Goal: Transaction & Acquisition: Purchase product/service

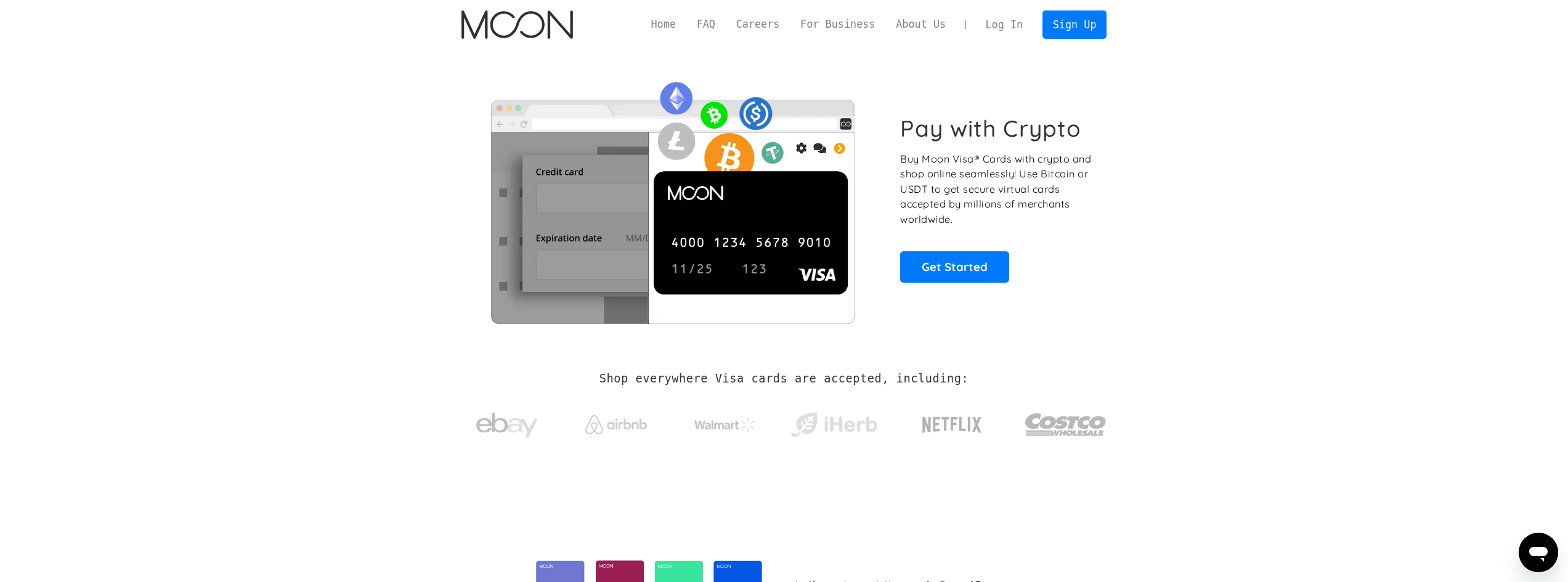
click at [996, 27] on link "Log In" at bounding box center [1004, 25] width 58 height 27
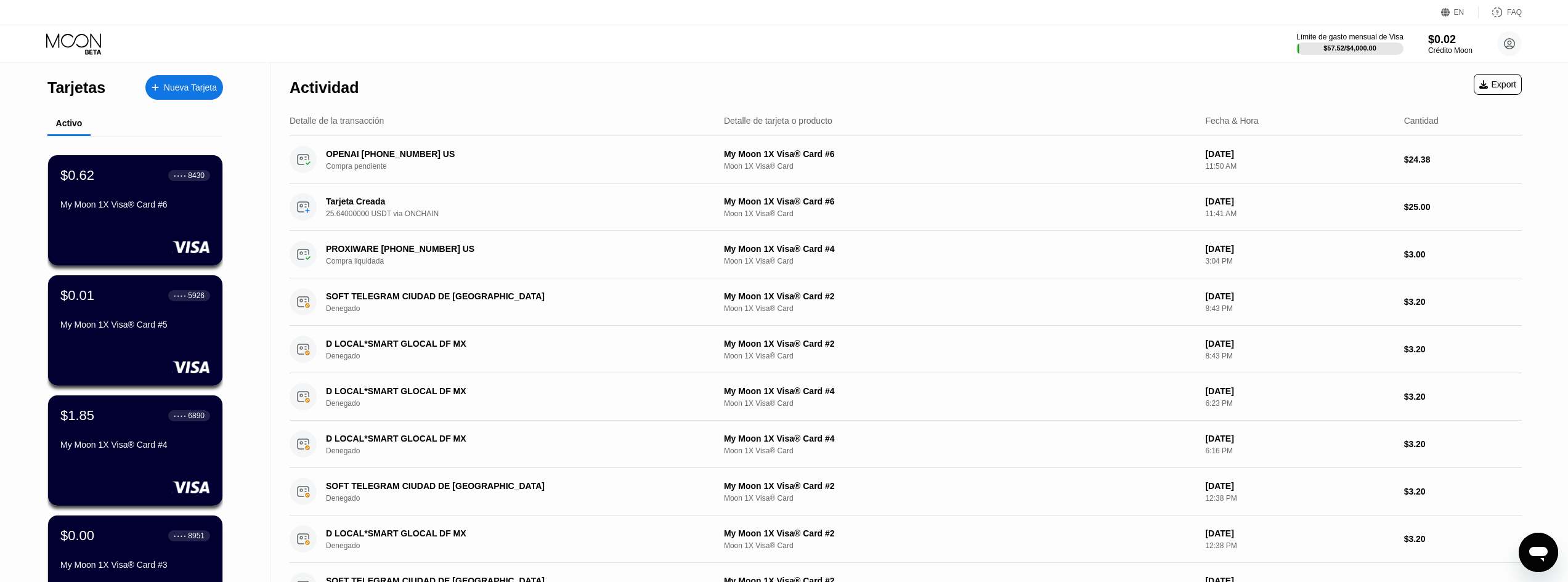
click at [181, 84] on div "Nueva Tarjeta" at bounding box center [191, 88] width 53 height 10
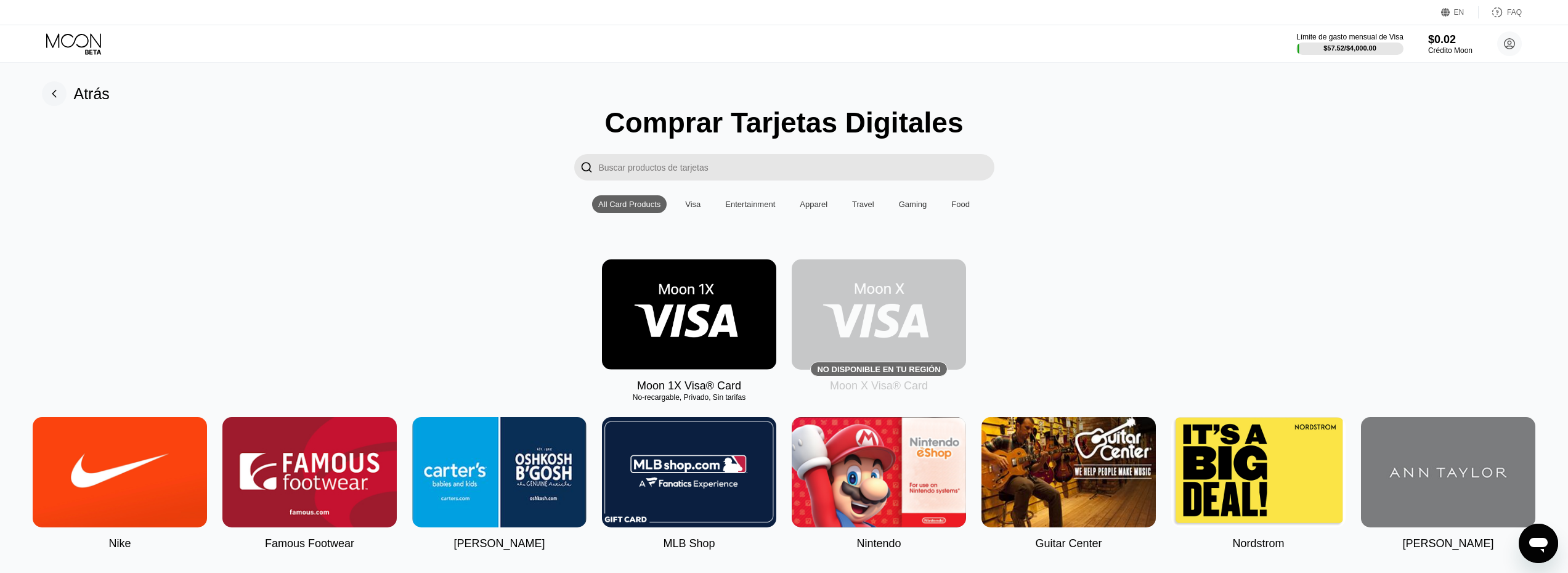
click at [652, 319] on img at bounding box center [689, 314] width 175 height 110
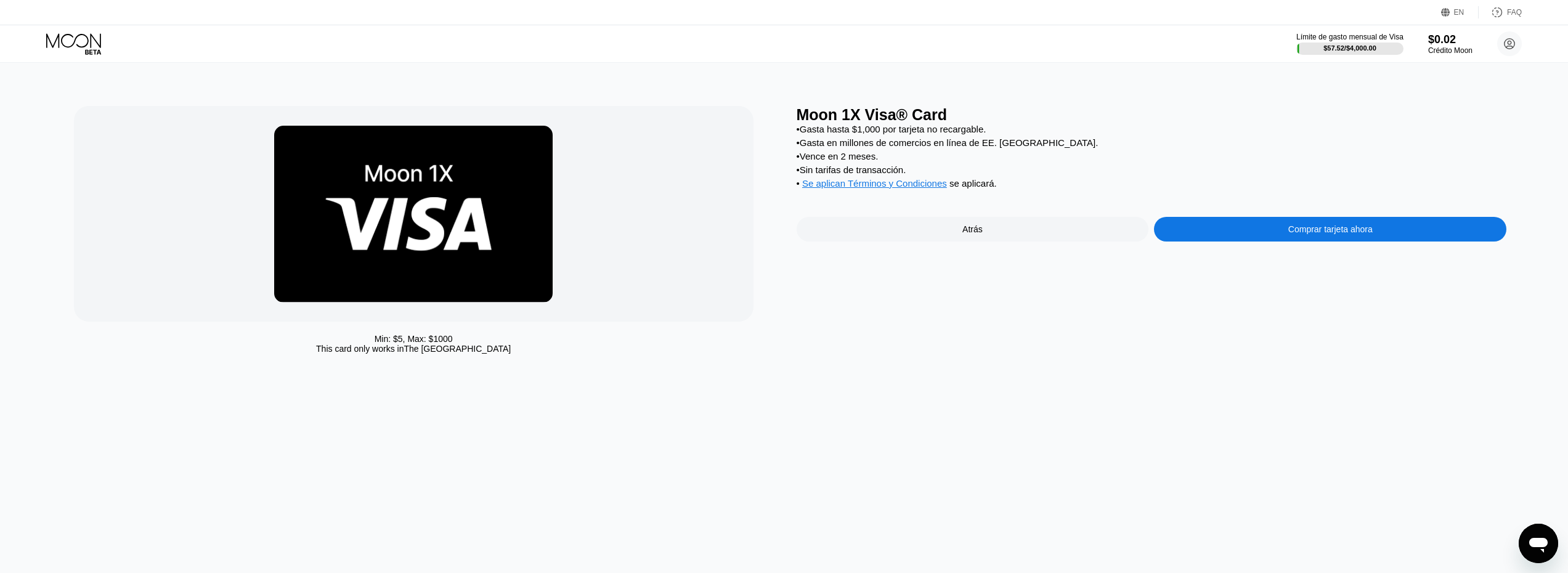
click at [1218, 241] on div "Comprar tarjeta ahora" at bounding box center [1330, 229] width 353 height 25
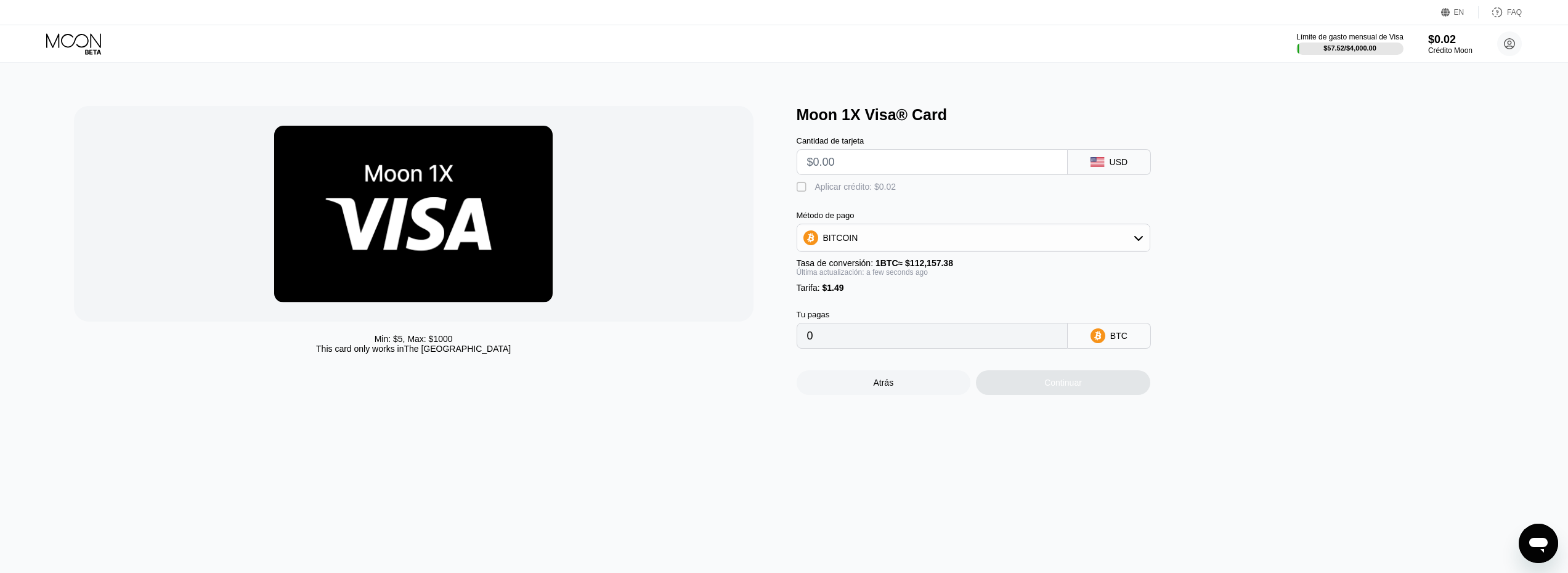
click at [867, 167] on input "text" at bounding box center [932, 162] width 250 height 25
type input "$2"
type input "0.00003112"
type input "$25"
type input "0.00023619"
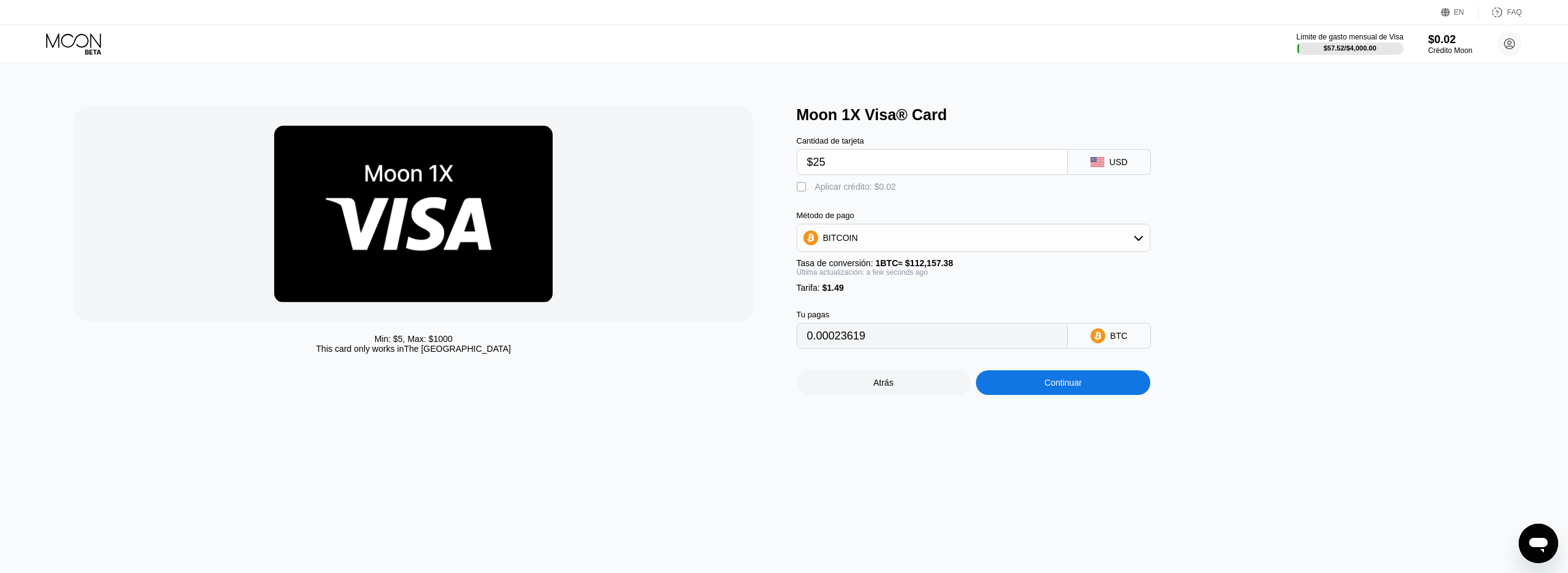
type input "$25"
click at [860, 249] on div "BITCOIN" at bounding box center [974, 237] width 353 height 25
click at [845, 303] on span "USDT on TRON" at bounding box center [857, 299] width 62 height 10
type input "26.76"
click at [1075, 387] on div "Continuar" at bounding box center [1063, 382] width 38 height 10
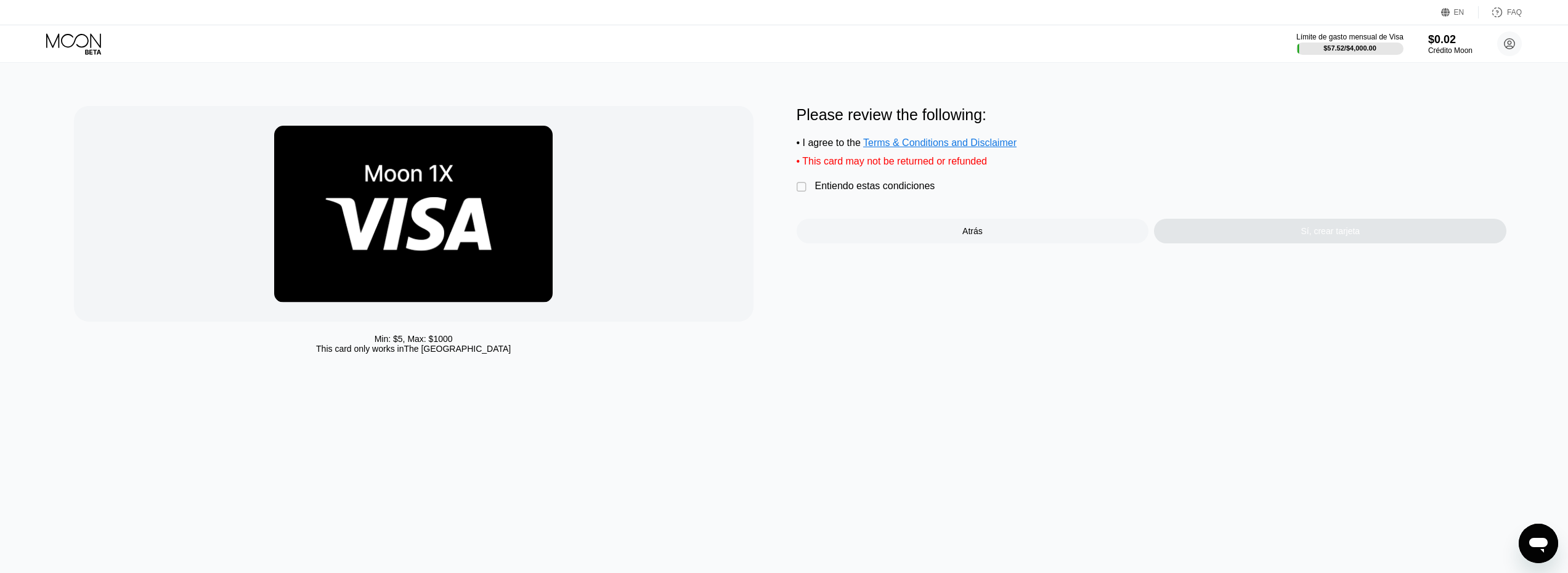
click at [879, 188] on div "Entiendo estas condiciones" at bounding box center [875, 186] width 120 height 11
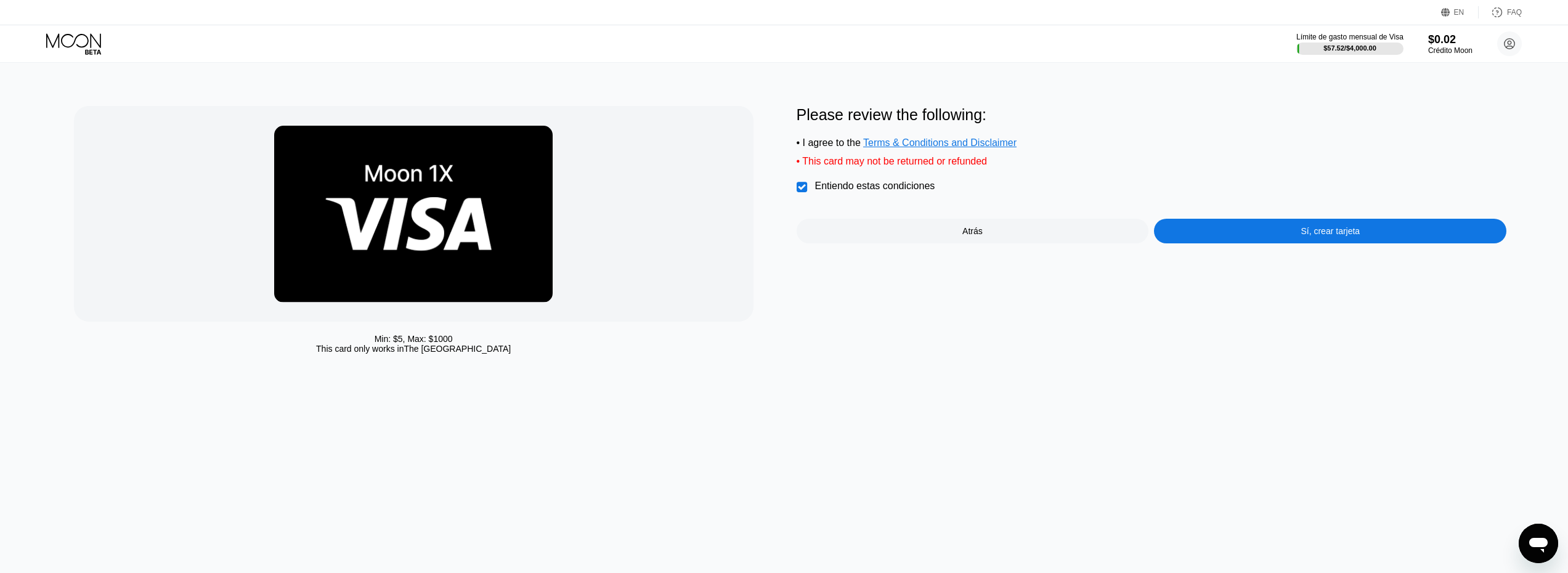
click at [1257, 235] on div "Sí, crear tarjeta" at bounding box center [1330, 231] width 353 height 25
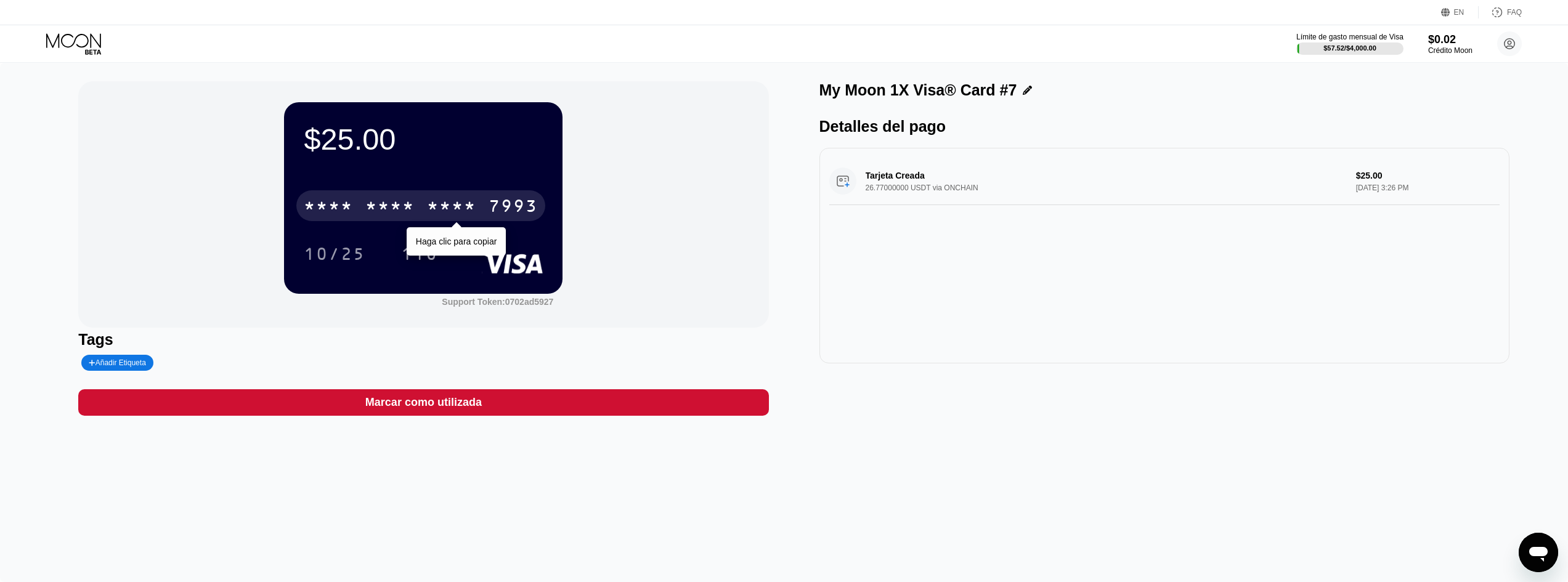
click at [400, 204] on div "* * * *" at bounding box center [390, 208] width 49 height 19
click at [387, 213] on div "* * * *" at bounding box center [390, 208] width 49 height 19
